Goal: Book appointment/travel/reservation

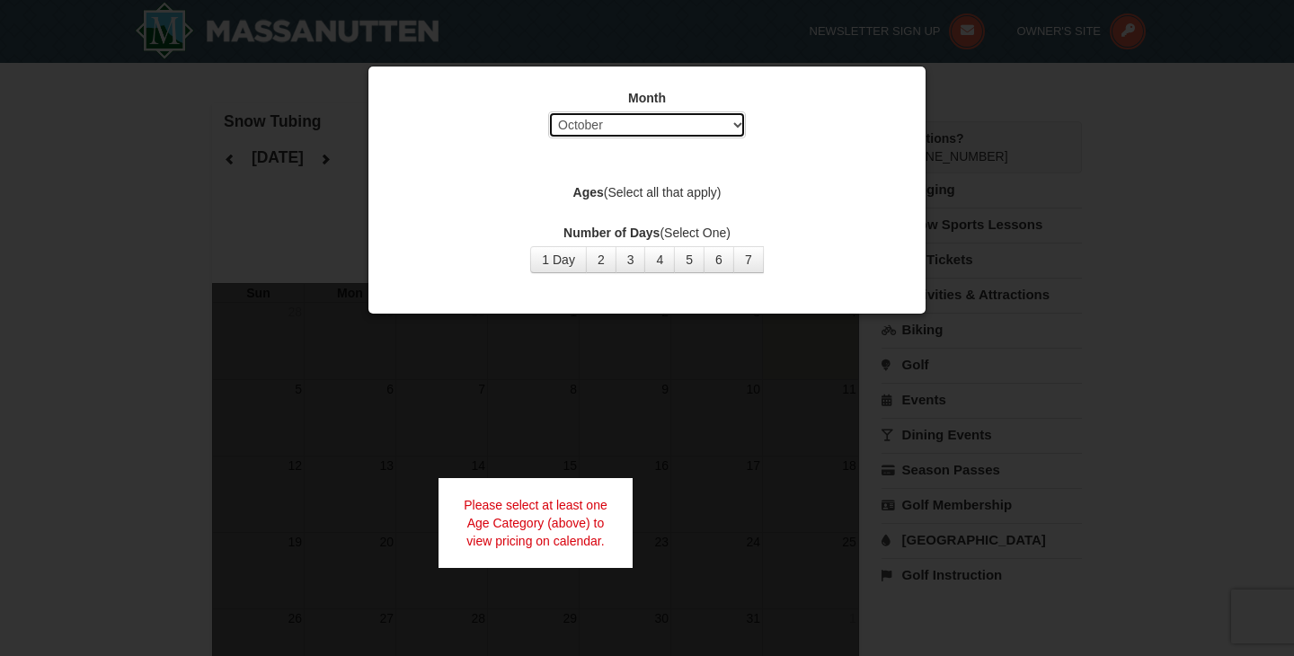
click at [725, 126] on select "Select October November December January February March April May June July Aug…" at bounding box center [647, 124] width 198 height 27
select select "12"
click at [548, 111] on select "Select October November December January February March April May June July Aug…" at bounding box center [647, 124] width 198 height 27
click at [562, 262] on button "1 Day" at bounding box center [558, 259] width 57 height 27
click at [624, 185] on label "Ages (Select all that apply)" at bounding box center [647, 192] width 512 height 18
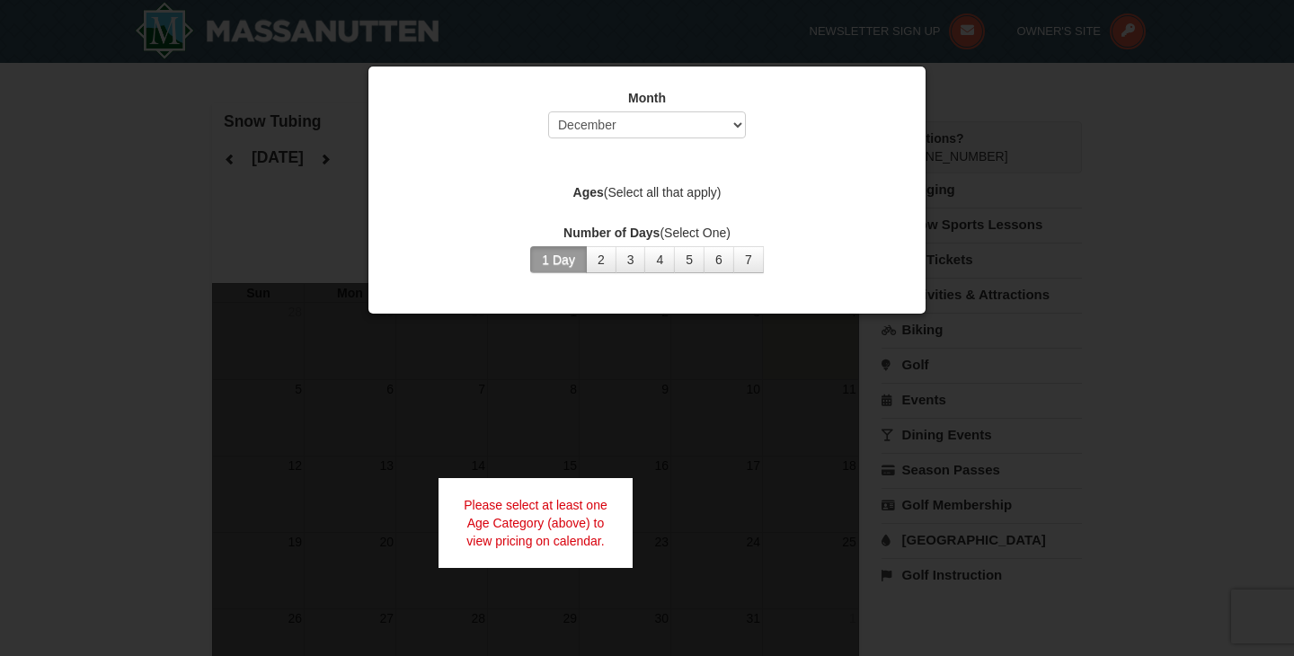
click at [586, 192] on strong "Ages" at bounding box center [589, 192] width 31 height 14
click at [603, 216] on div "Month Select October November December January February March April May June Ju…" at bounding box center [647, 181] width 539 height 211
click at [676, 203] on div "Ages (Select all that apply)" at bounding box center [647, 194] width 512 height 22
click at [683, 197] on label "Ages (Select all that apply)" at bounding box center [647, 192] width 512 height 18
click at [666, 179] on div "Month Select October November December January February March April May June Ju…" at bounding box center [647, 181] width 539 height 211
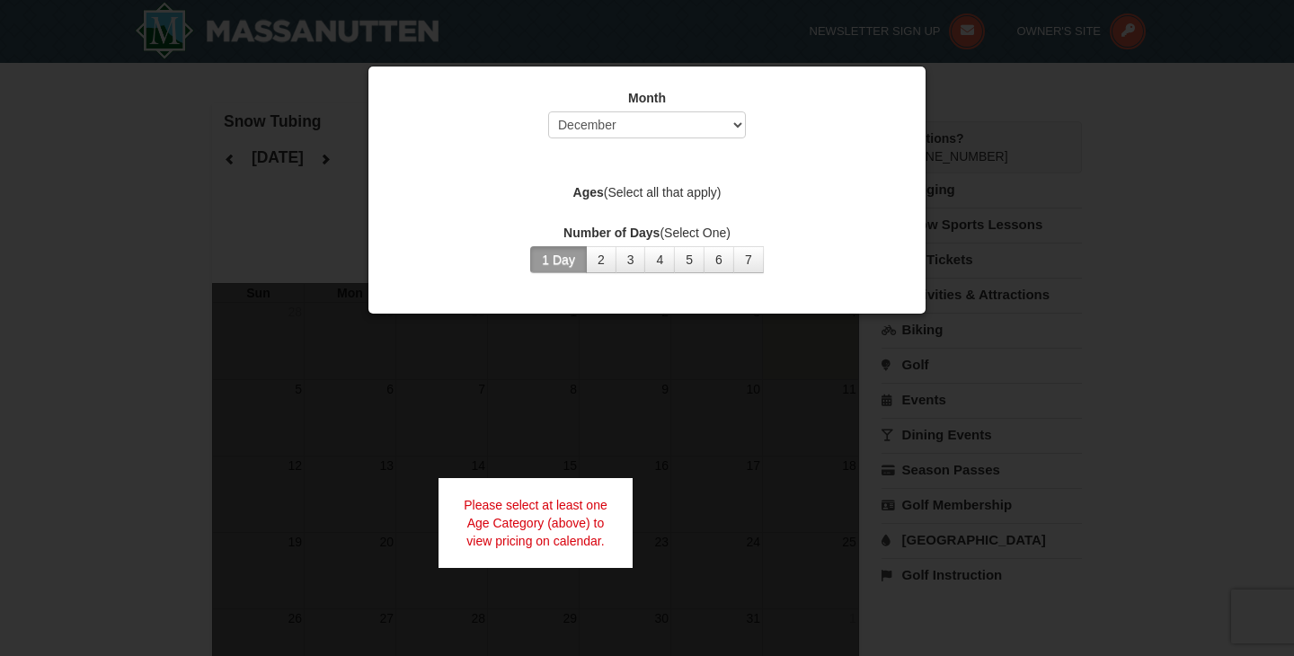
click at [692, 151] on div "Month Select October November December January February March April May June Ju…" at bounding box center [647, 181] width 539 height 211
click at [697, 157] on div "Month Select October November December January February March April May June Ju…" at bounding box center [647, 181] width 539 height 211
click at [938, 73] on div at bounding box center [647, 328] width 1294 height 656
click at [1002, 97] on div at bounding box center [647, 328] width 1294 height 656
click at [615, 190] on label "Ages (Select all that apply)" at bounding box center [647, 192] width 512 height 18
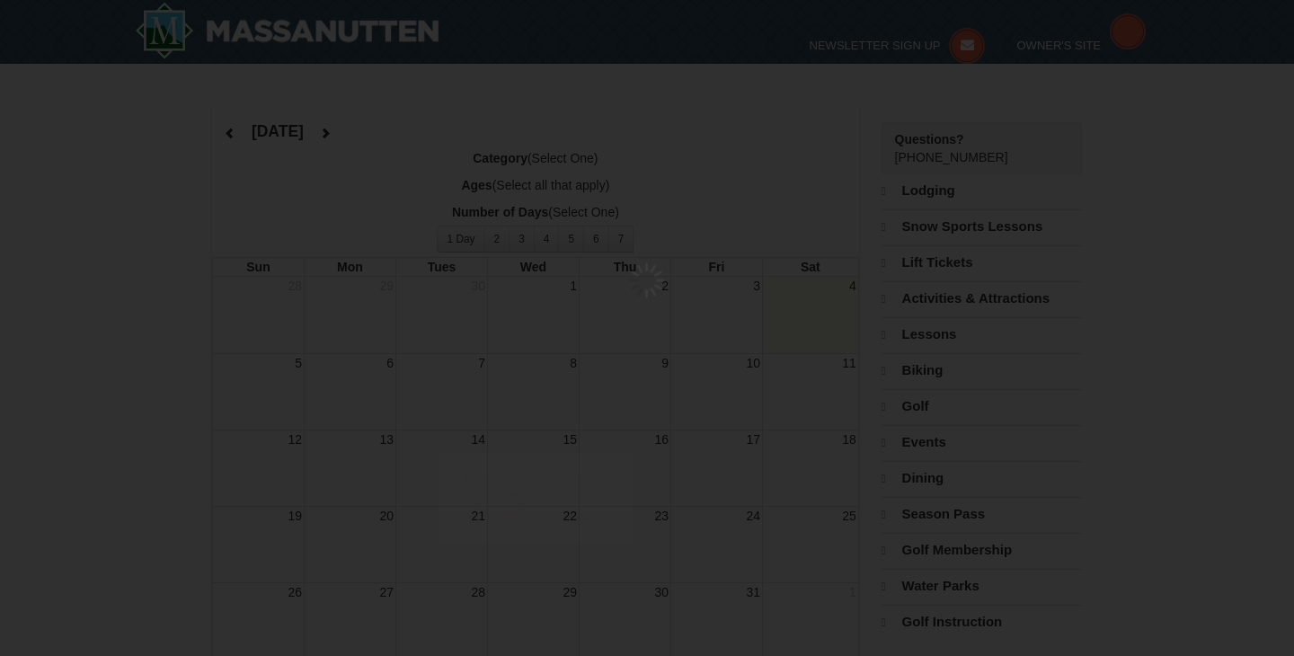
select select "10"
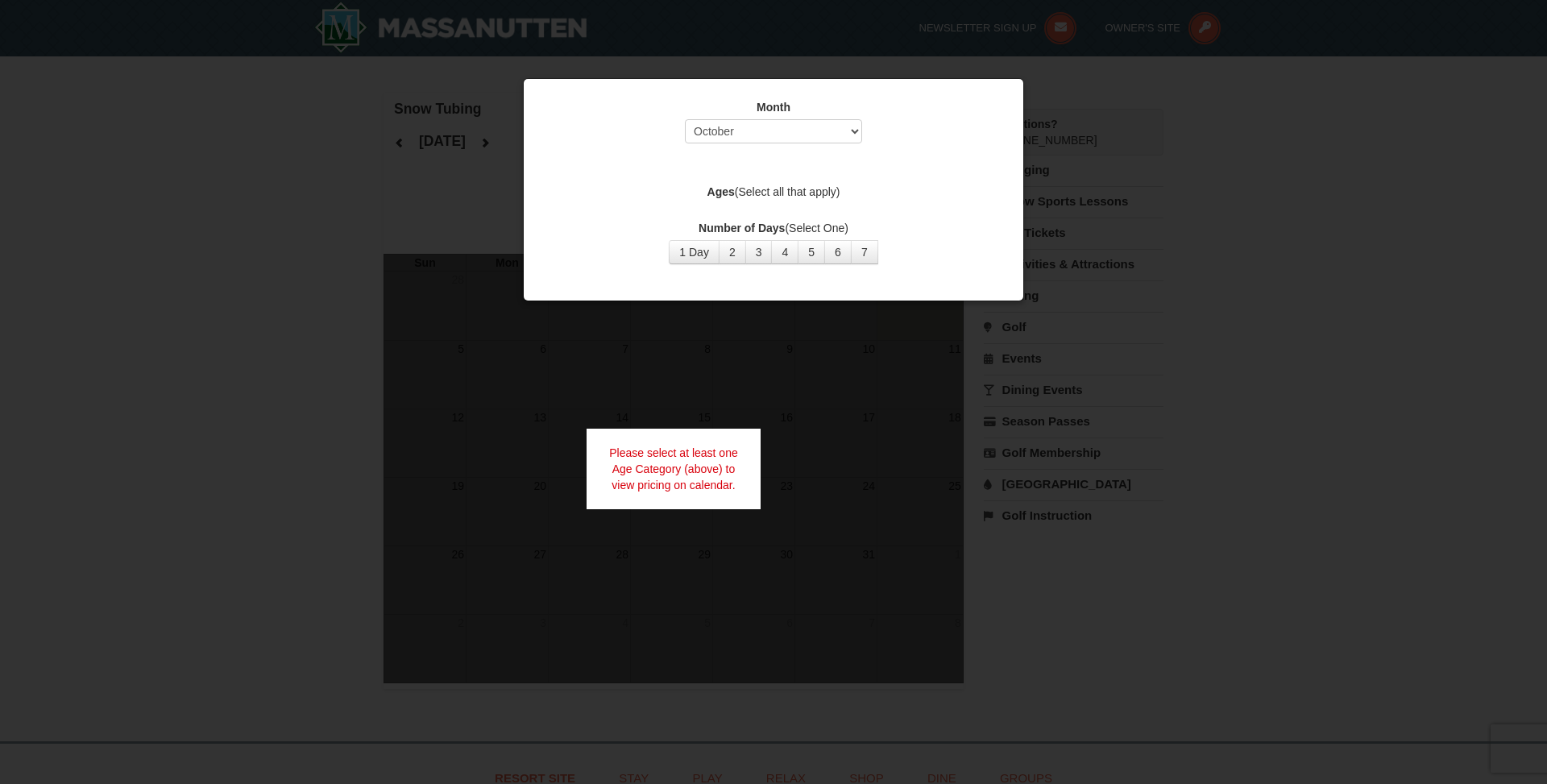
click at [1160, 124] on div at bounding box center [774, 392] width 1547 height 784
click at [787, 182] on div "Month Select October November December January February March April May June Ju…" at bounding box center [773, 181] width 483 height 189
click at [791, 196] on label "Ages (Select all that apply)" at bounding box center [774, 192] width 459 height 16
click at [713, 251] on button "1 Day" at bounding box center [694, 252] width 51 height 24
click at [777, 132] on select "Select October November December January February March April May June July Aug…" at bounding box center [774, 131] width 177 height 24
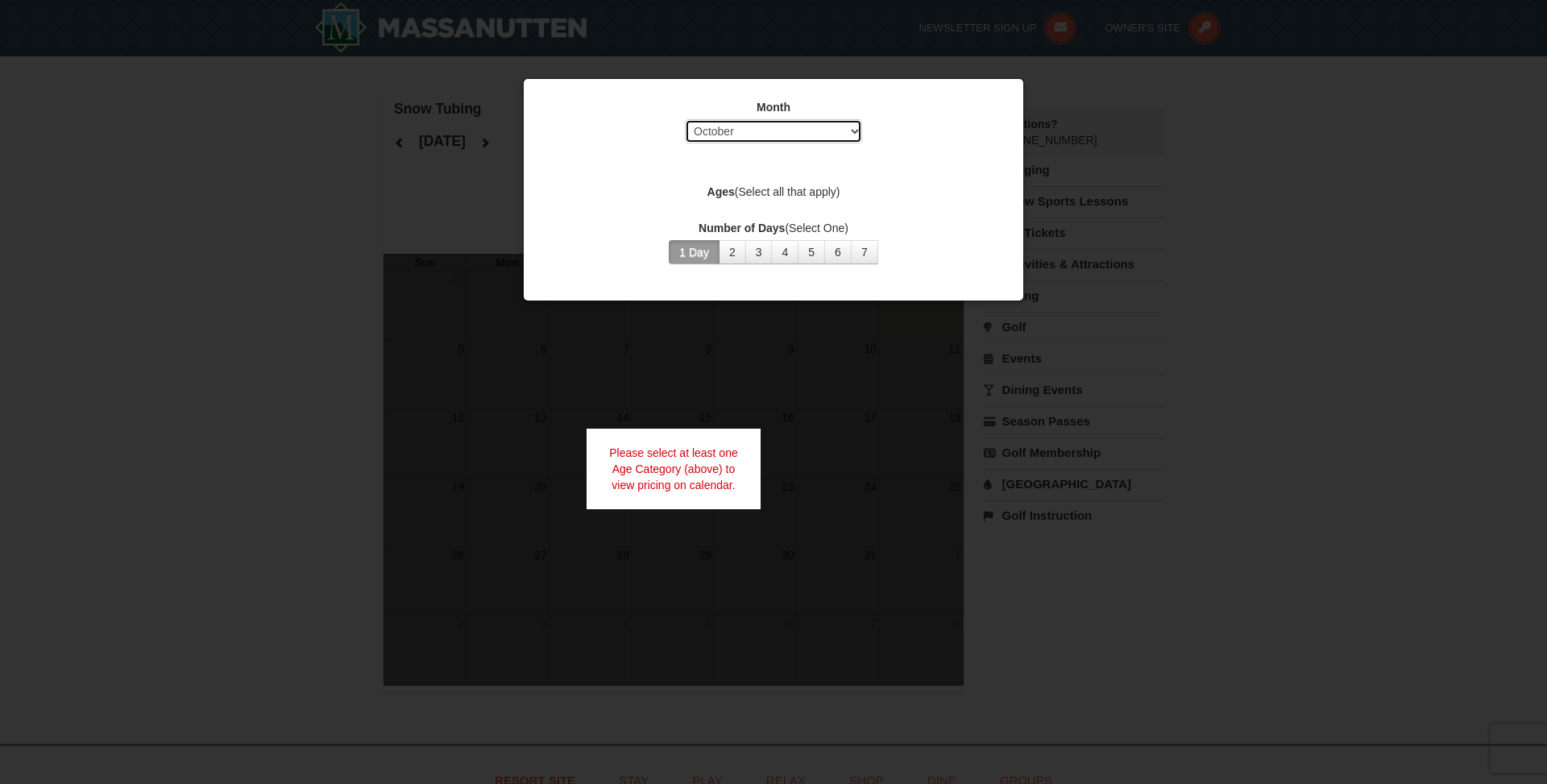
select select "12"
click at [685, 119] on select "Select October November December January February March April May June July Aug…" at bounding box center [774, 131] width 177 height 24
click at [838, 195] on label "Ages (Select all that apply)" at bounding box center [774, 192] width 459 height 16
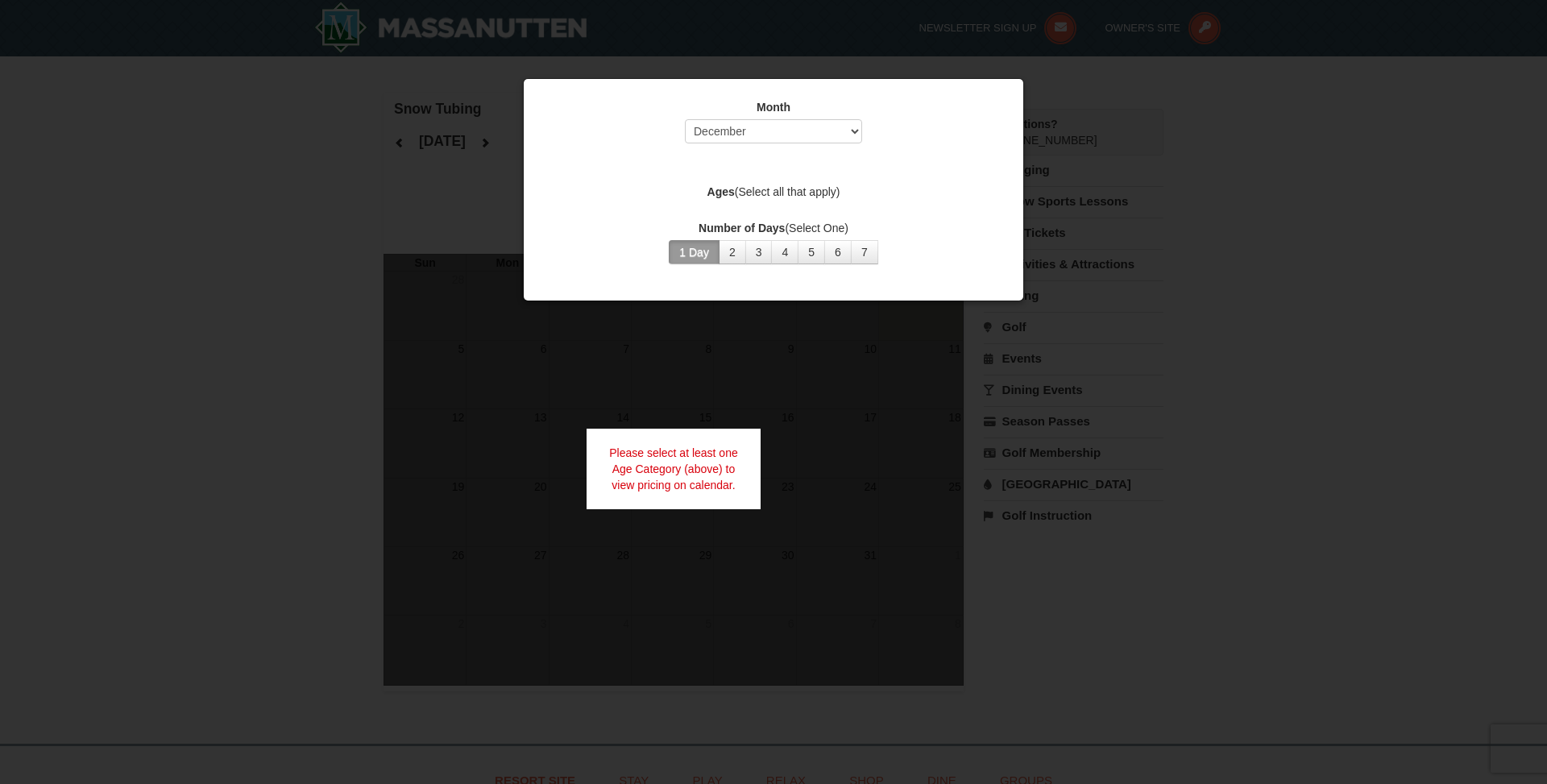
click at [625, 187] on label "Ages (Select all that apply)" at bounding box center [774, 192] width 459 height 16
click at [601, 194] on label "Ages (Select all that apply)" at bounding box center [774, 192] width 459 height 16
click at [592, 195] on label "Ages (Select all that apply)" at bounding box center [774, 192] width 459 height 16
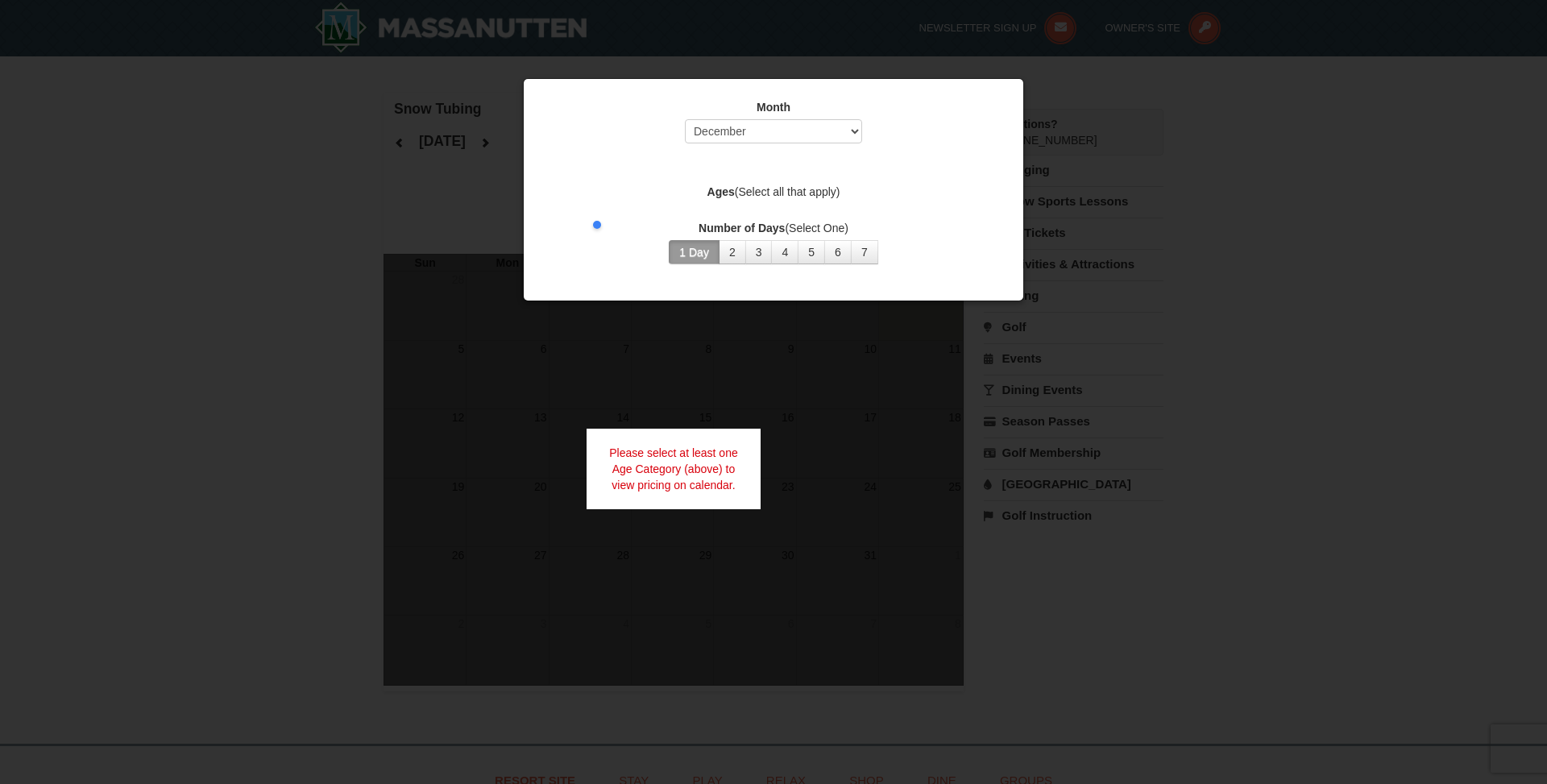
click at [557, 197] on label "Ages (Select all that apply)" at bounding box center [774, 192] width 459 height 16
click at [726, 179] on div "Month Select October November December January February March April May June Ju…" at bounding box center [773, 181] width 483 height 189
click at [730, 168] on div "Month Select October November December January February March April May June Ju…" at bounding box center [773, 181] width 483 height 189
